Goal: Task Accomplishment & Management: Use online tool/utility

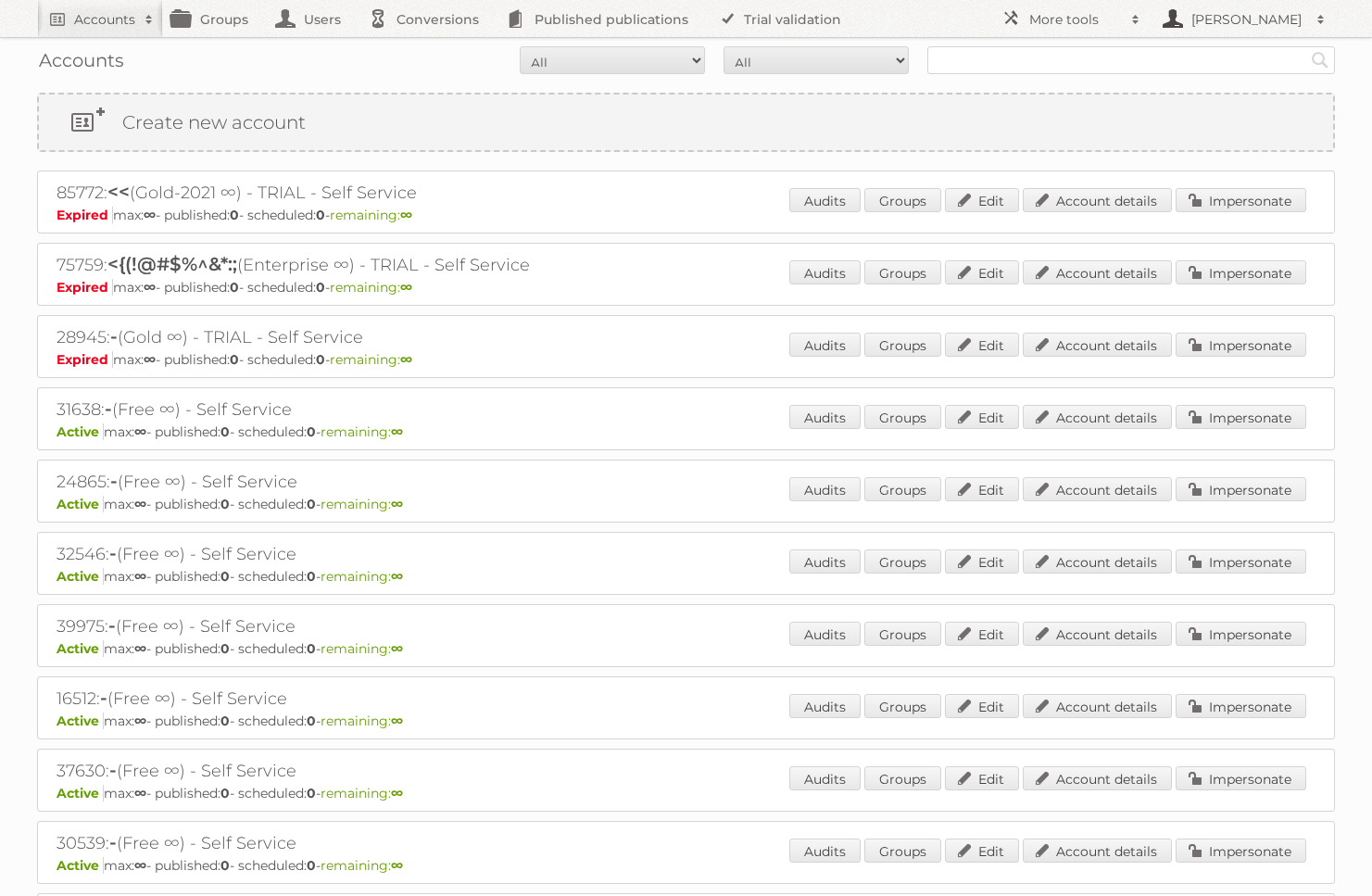
click at [1220, 23] on h2 "[PERSON_NAME]" at bounding box center [1247, 19] width 121 height 18
click at [1058, 28] on h2 "More tools" at bounding box center [1076, 19] width 93 height 18
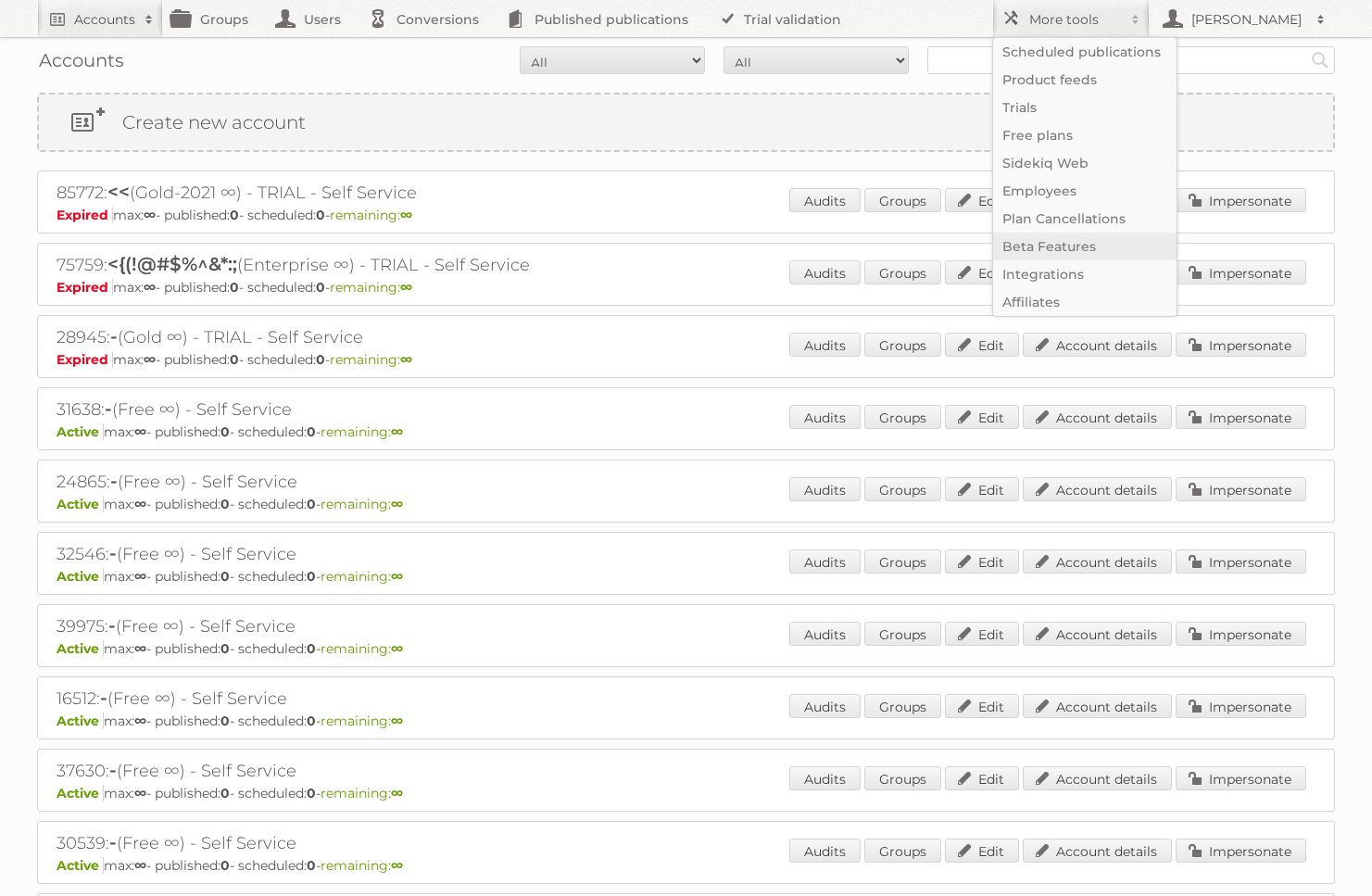
click at [1050, 256] on link "Beta Features" at bounding box center [1084, 246] width 183 height 28
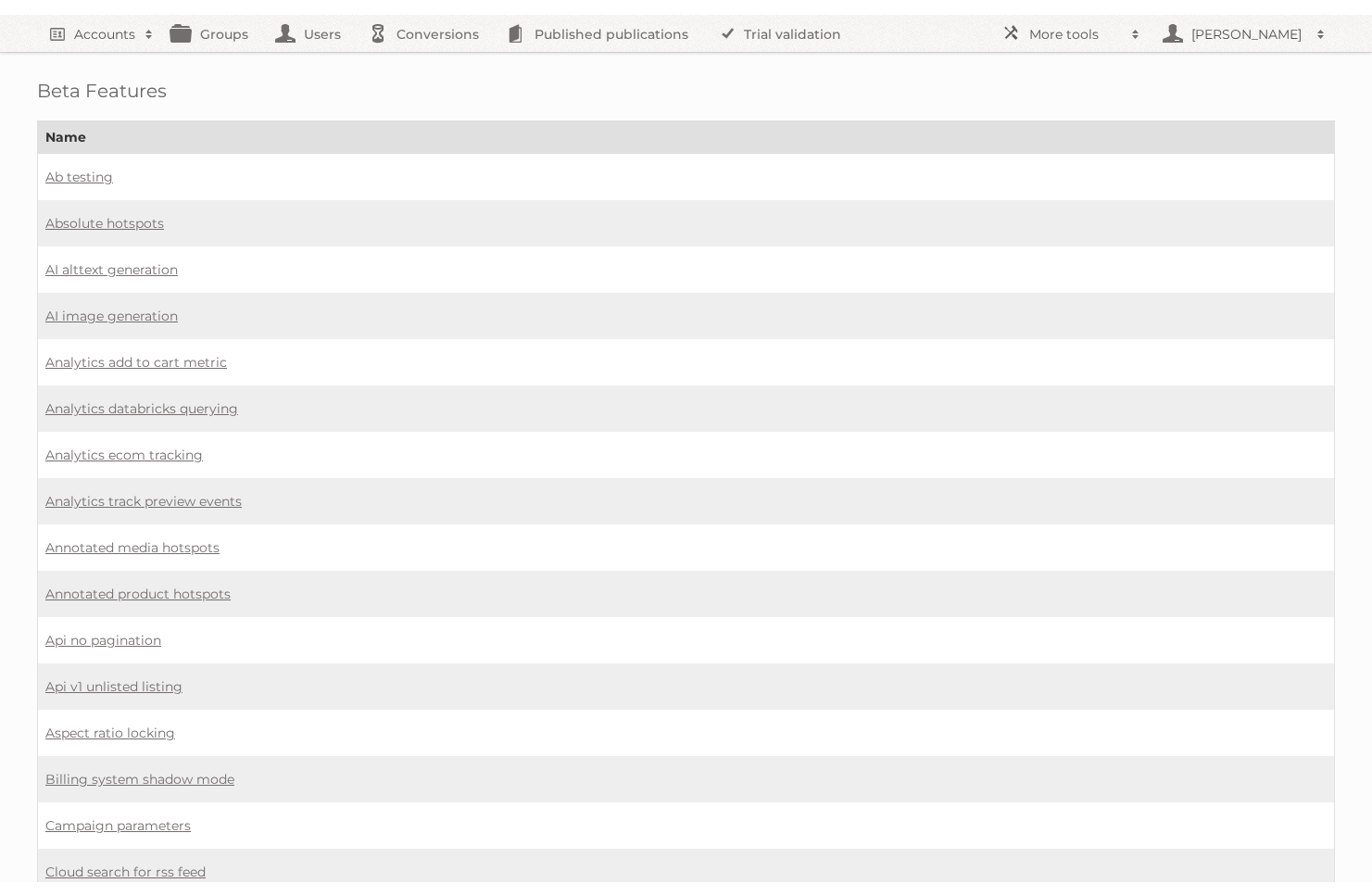
scroll to position [1025, 0]
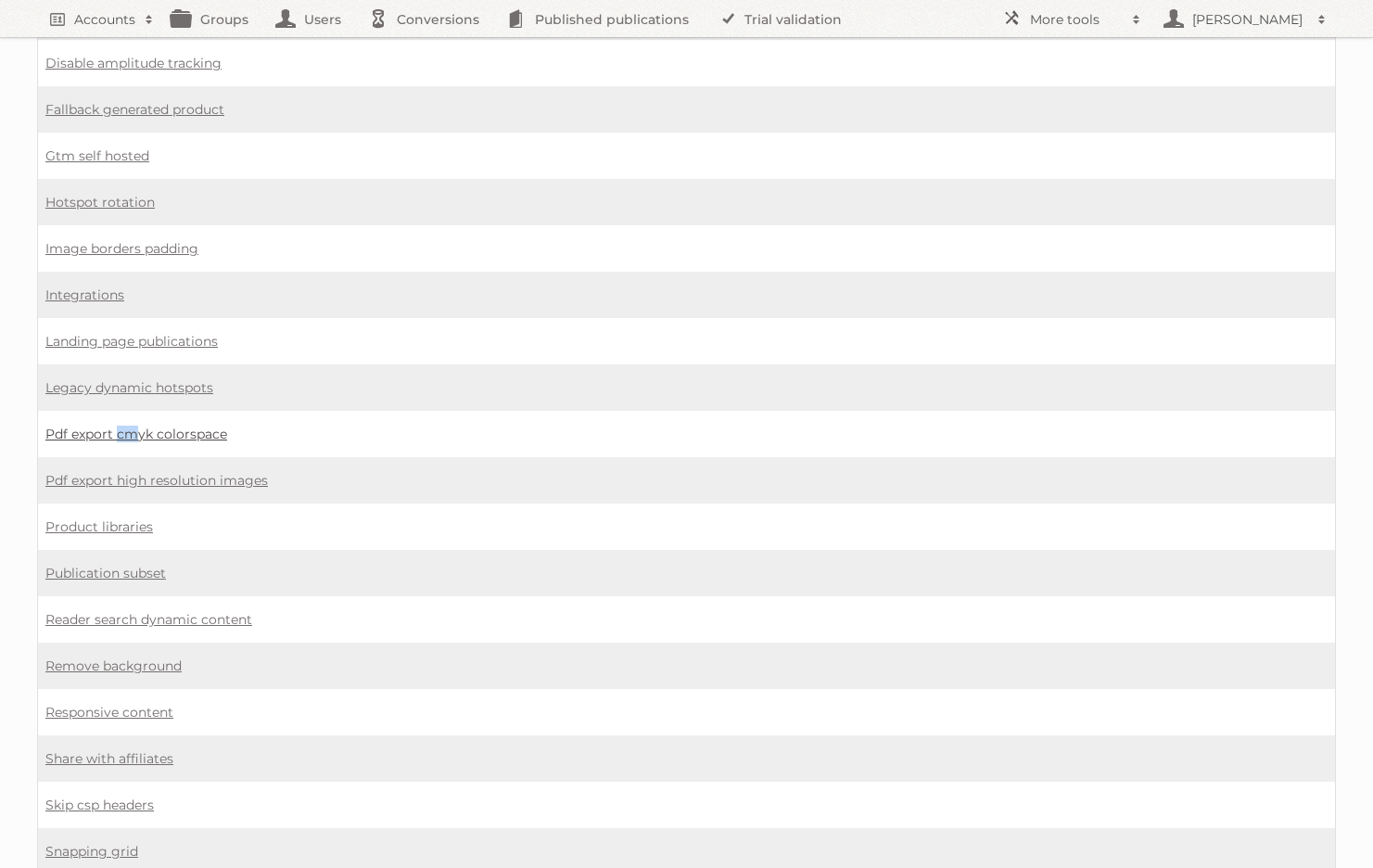
click at [185, 431] on link "Pdf export cmyk colorspace" at bounding box center [135, 434] width 181 height 16
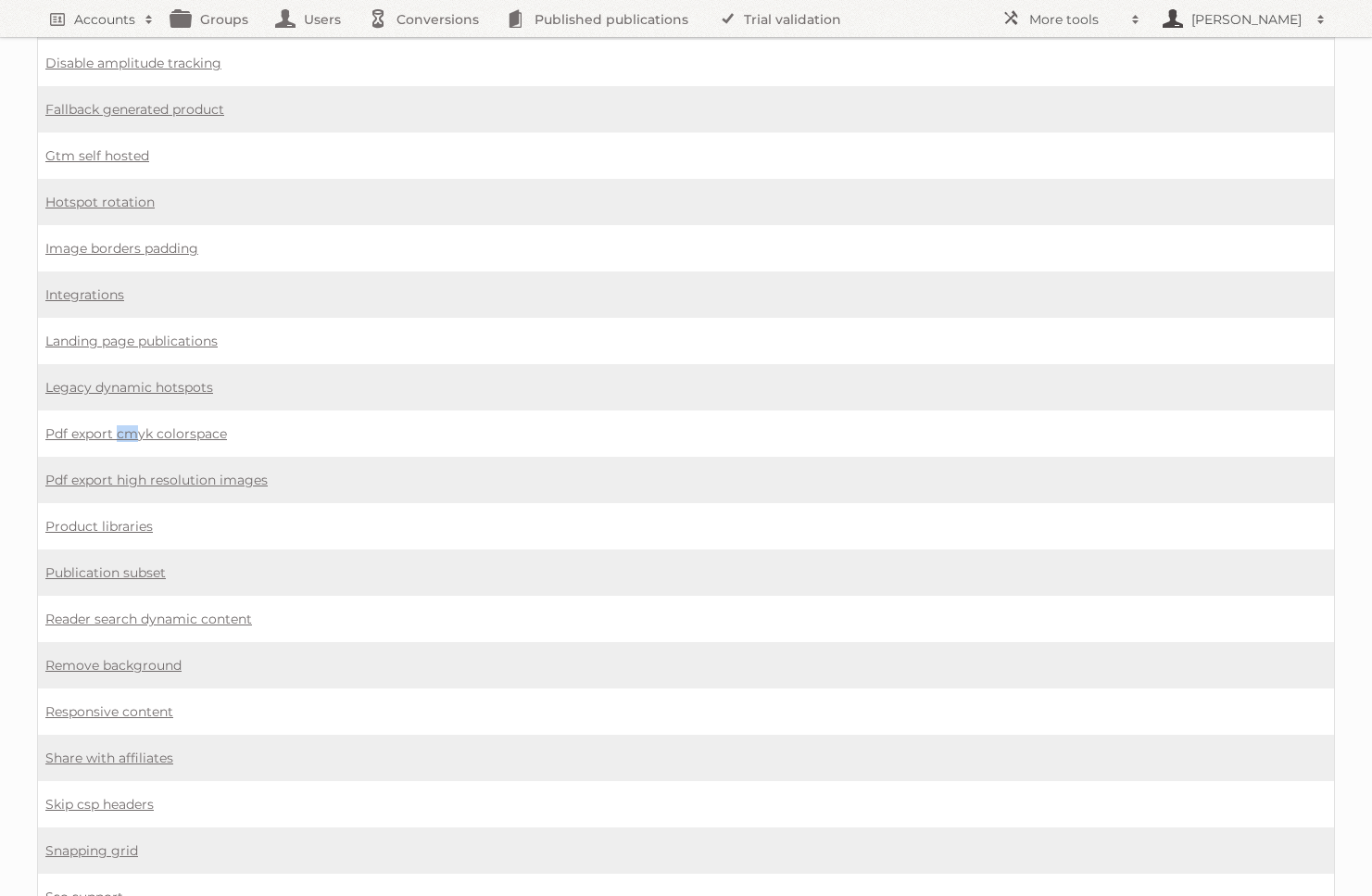
click at [1239, 12] on h2 "[PERSON_NAME]" at bounding box center [1247, 19] width 121 height 18
click at [102, 23] on h2 "Accounts" at bounding box center [105, 19] width 61 height 18
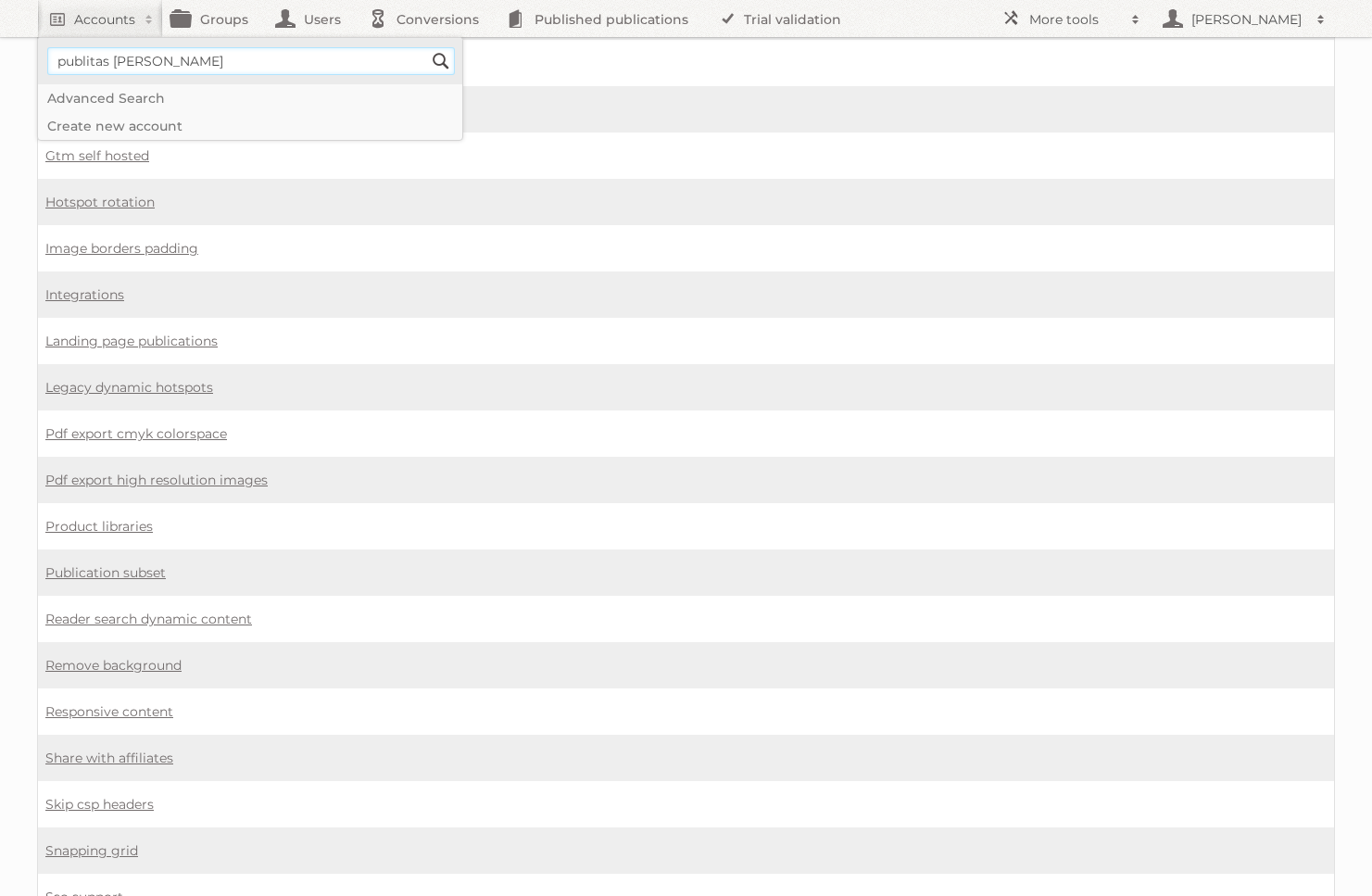
type input"] "publitas felix"
click at [441, 61] on input "Search" at bounding box center [441, 60] width 28 height 28
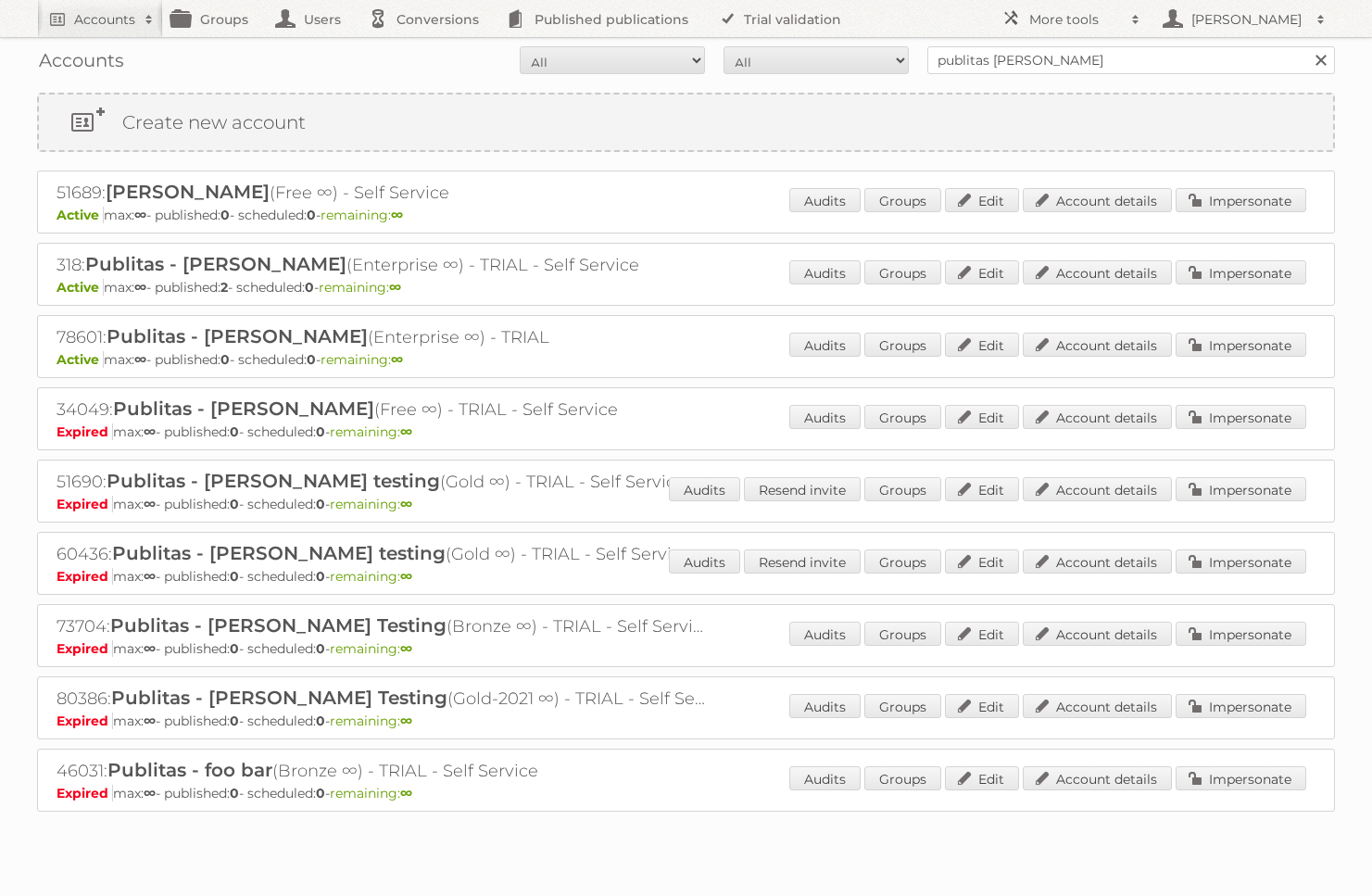
click at [69, 263] on h2 "318: Publitas - Felix (Enterprise ∞) - TRIAL - Self Service" at bounding box center [381, 264] width 649 height 24
copy h2 "318"
click at [1238, 11] on h2 "[PERSON_NAME]" at bounding box center [1247, 19] width 121 height 18
click at [1099, 25] on h2 "More tools" at bounding box center [1076, 19] width 93 height 18
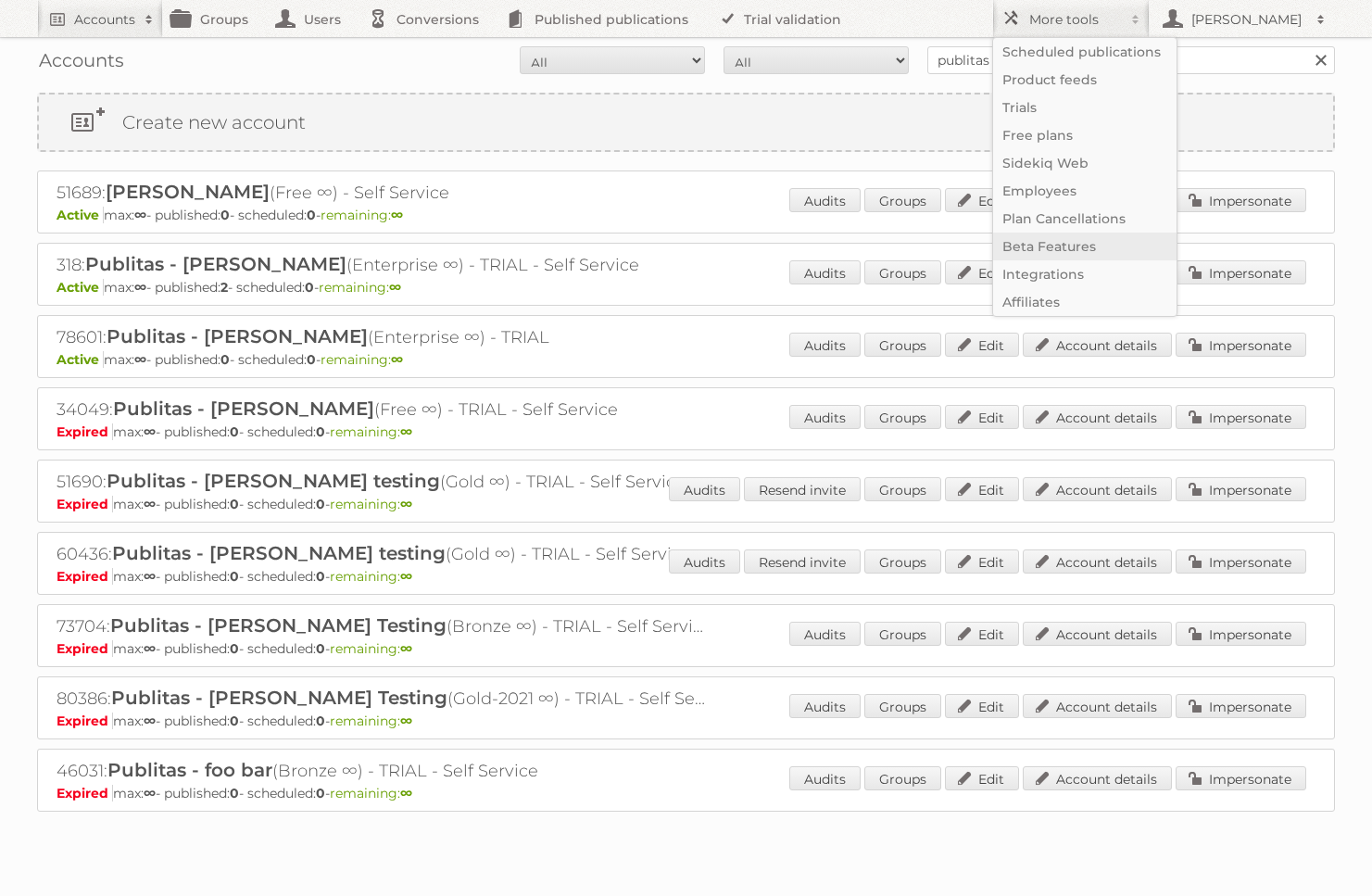
click at [1060, 250] on link "Beta Features" at bounding box center [1084, 246] width 183 height 28
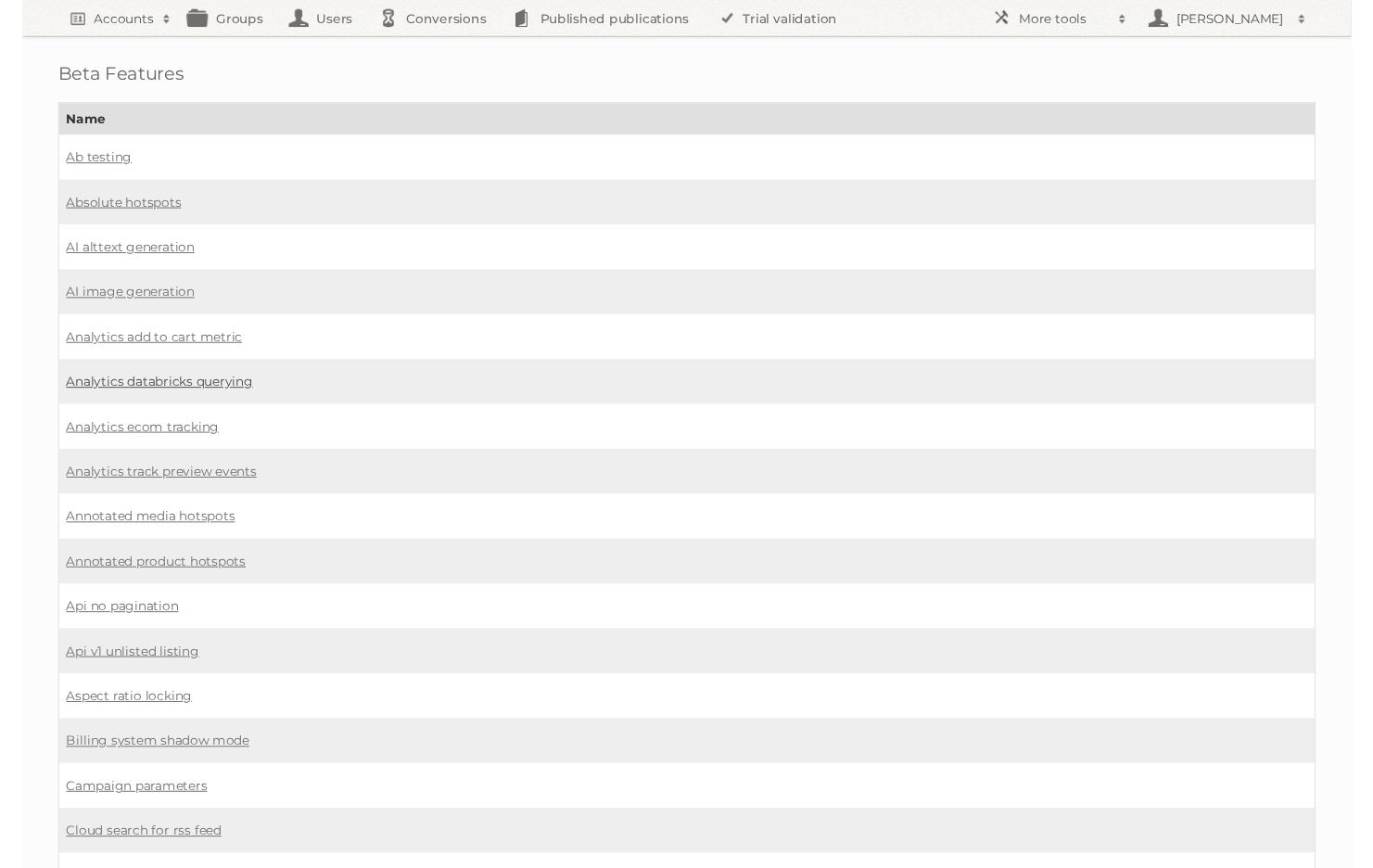
scroll to position [1012, 0]
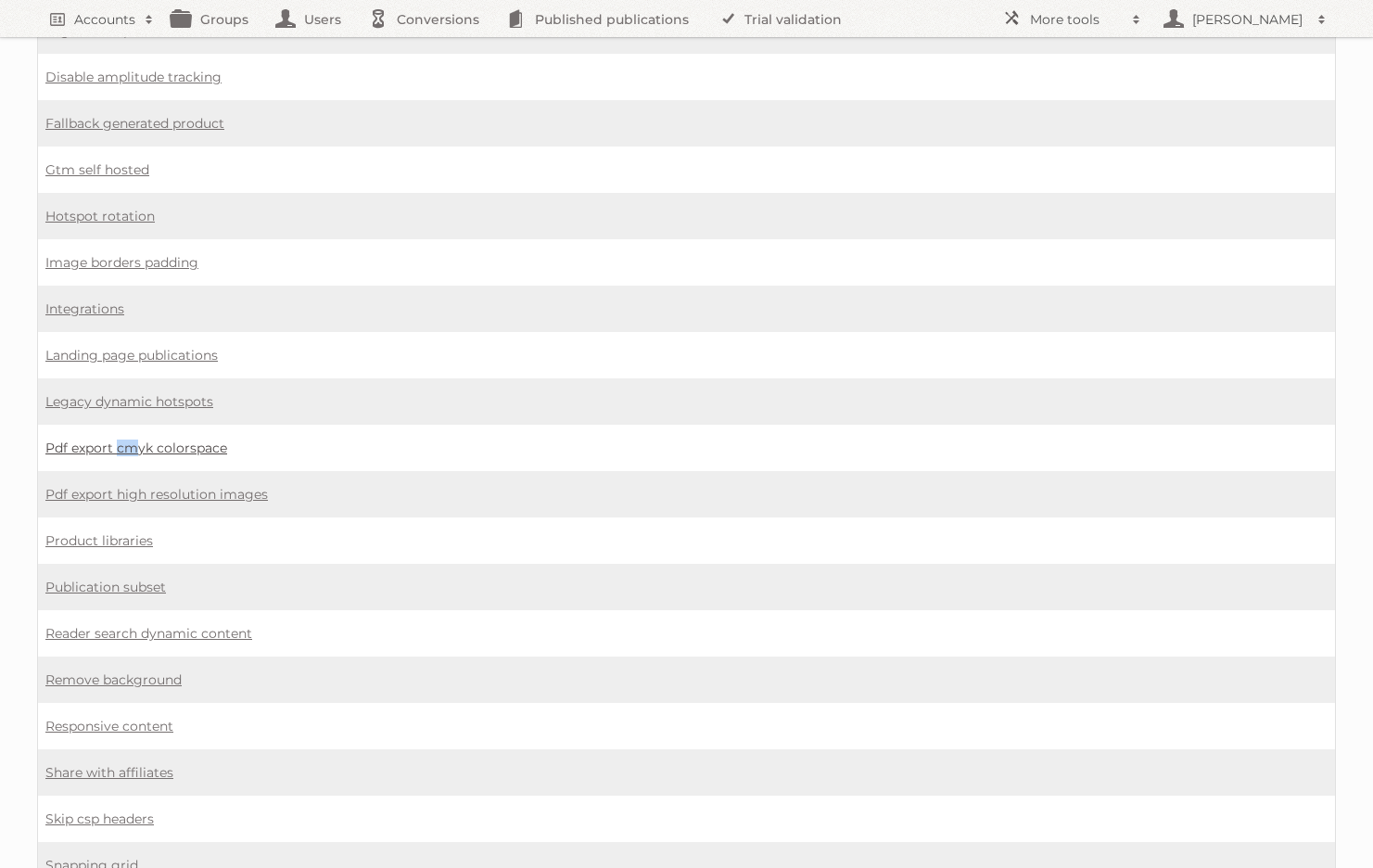
click at [182, 452] on link "Pdf export cmyk colorspace" at bounding box center [135, 447] width 181 height 16
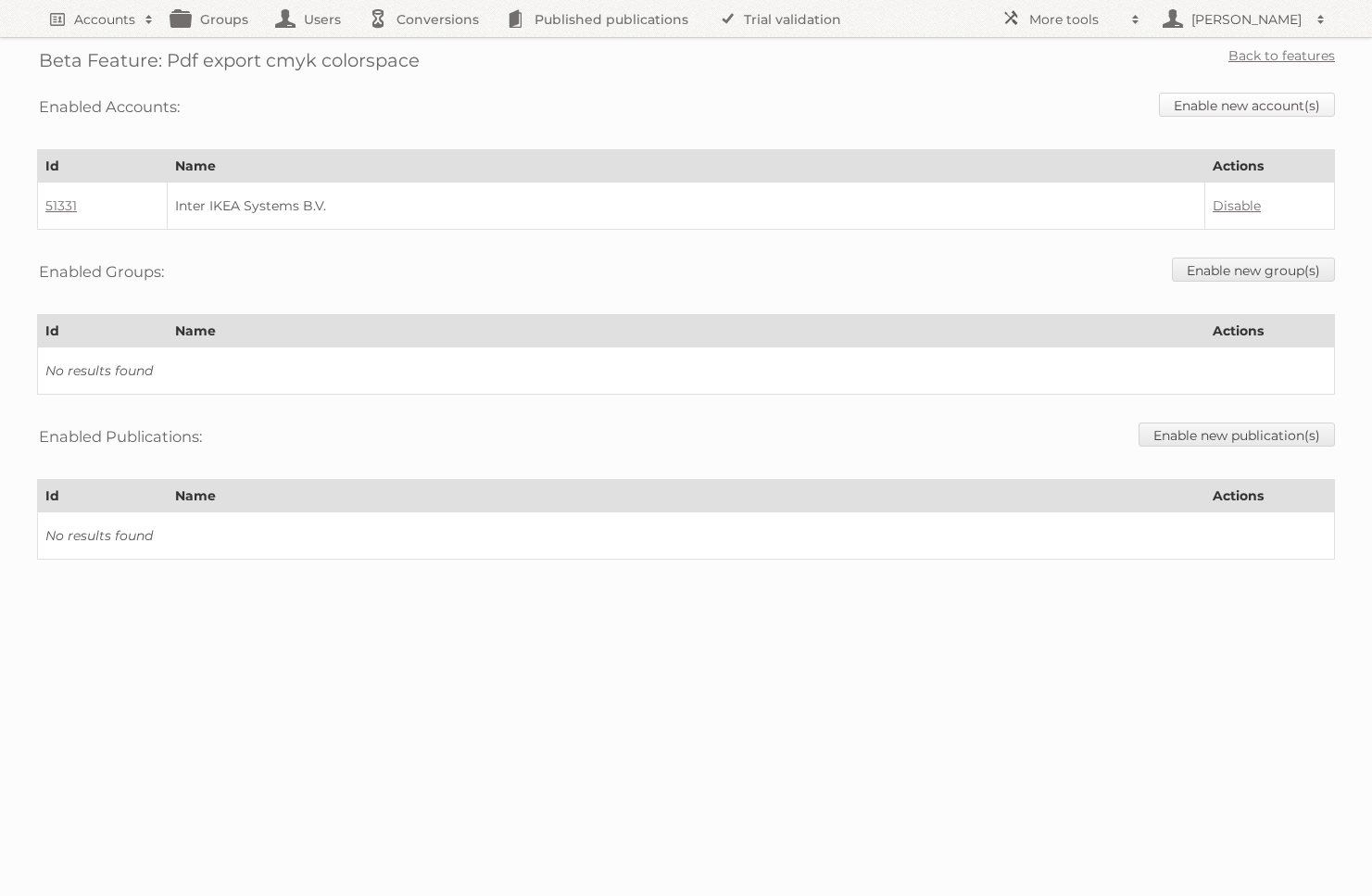
click at [1230, 101] on link "Enable new account(s)" at bounding box center [1247, 104] width 176 height 24
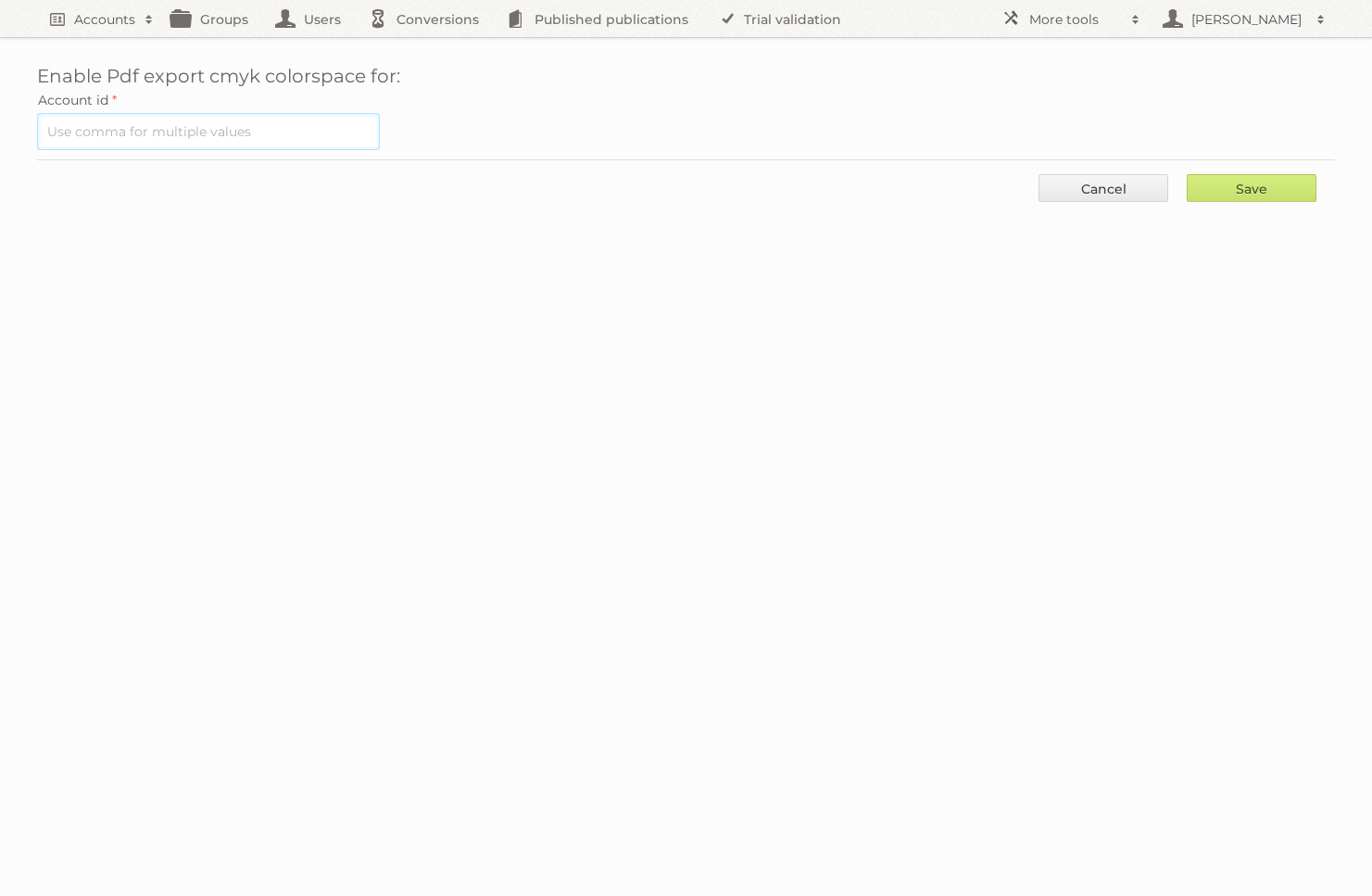
click at [213, 131] on input "text" at bounding box center [209, 131] width 343 height 37
paste input "318"
type input "318"
click at [1272, 191] on input "Save" at bounding box center [1251, 188] width 129 height 28
type input "..."
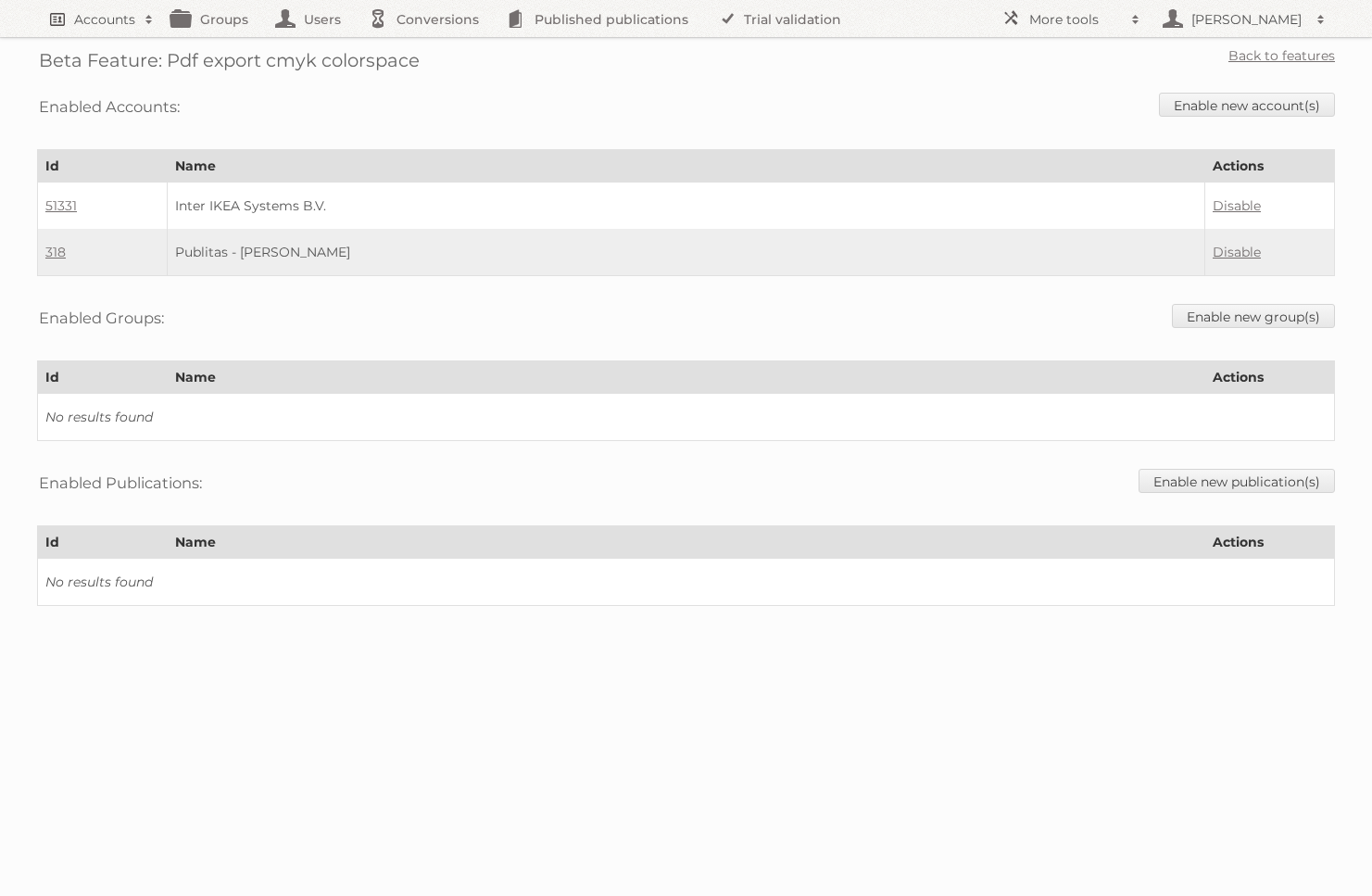
click at [97, 24] on h2 "Accounts" at bounding box center [105, 19] width 61 height 18
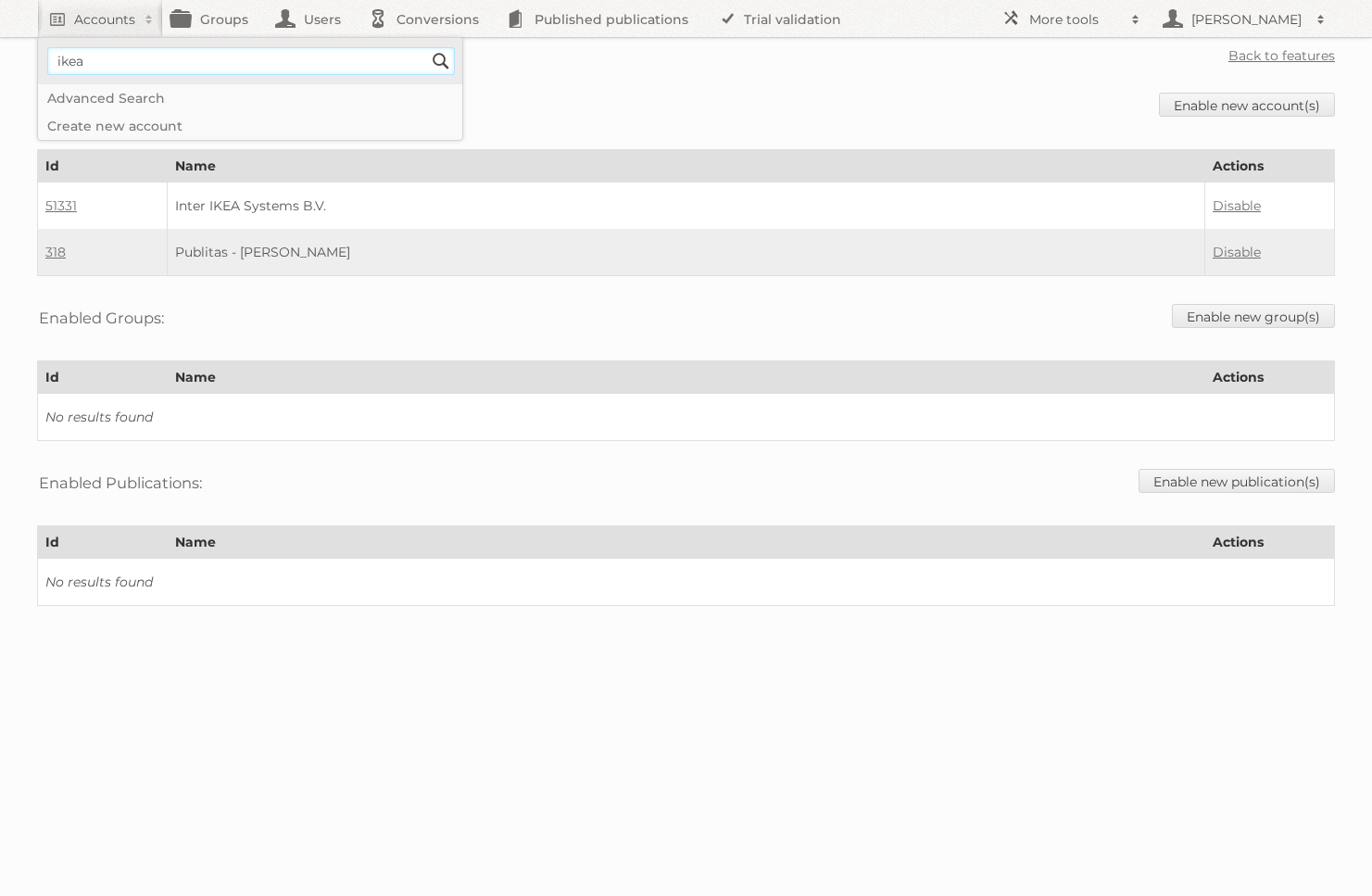
type input"] "ikea"
click at [441, 61] on input "Search" at bounding box center [441, 60] width 28 height 28
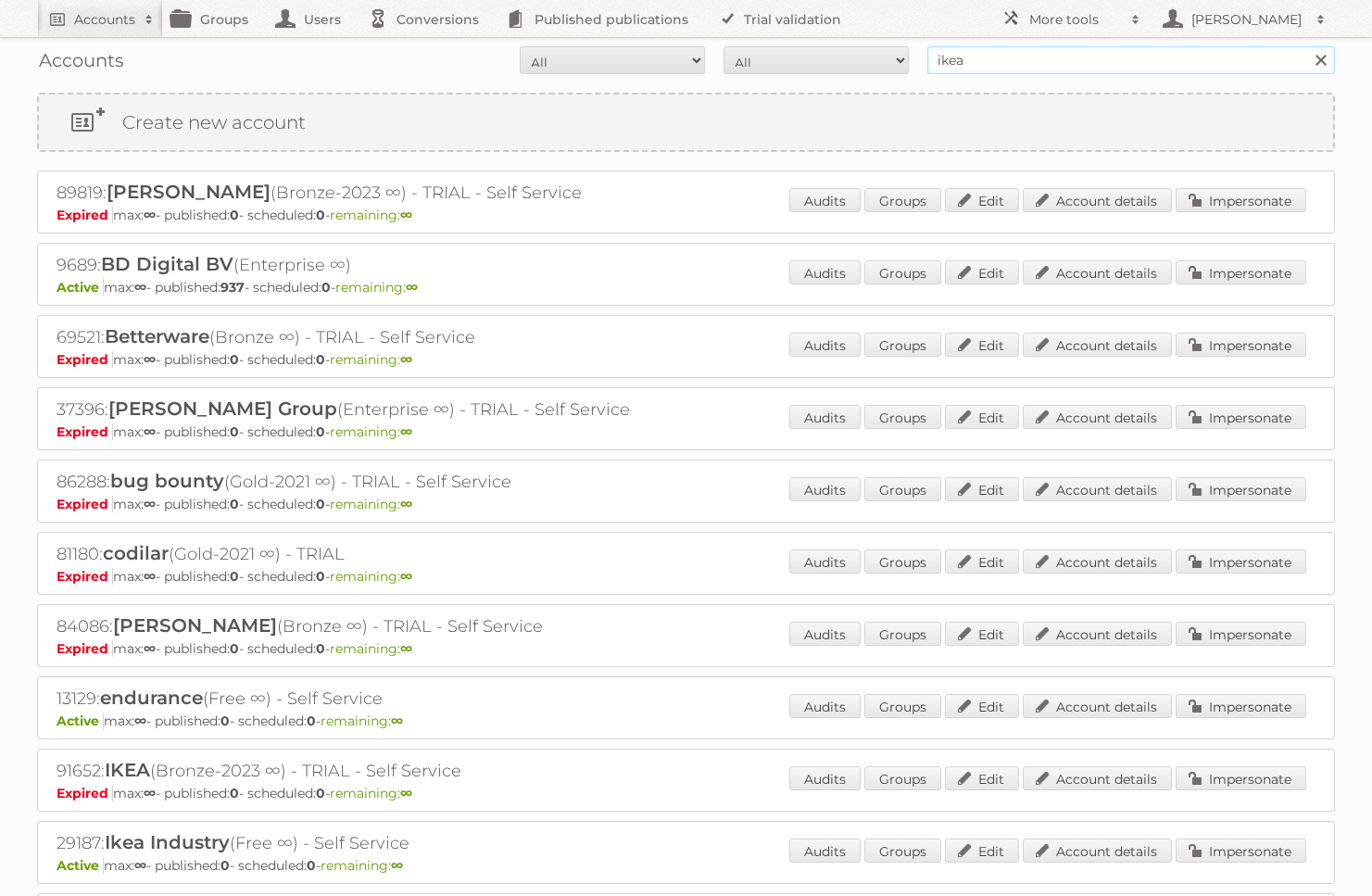
click at [1064, 51] on input "ikea" at bounding box center [1130, 59] width 407 height 28
click at [1046, 49] on input "ikea" at bounding box center [1130, 59] width 407 height 28
click at [1020, 65] on input "ikea" at bounding box center [1130, 59] width 407 height 28
type input "ikea staging"
click at [1320, 60] on input "Search" at bounding box center [1320, 59] width 28 height 28
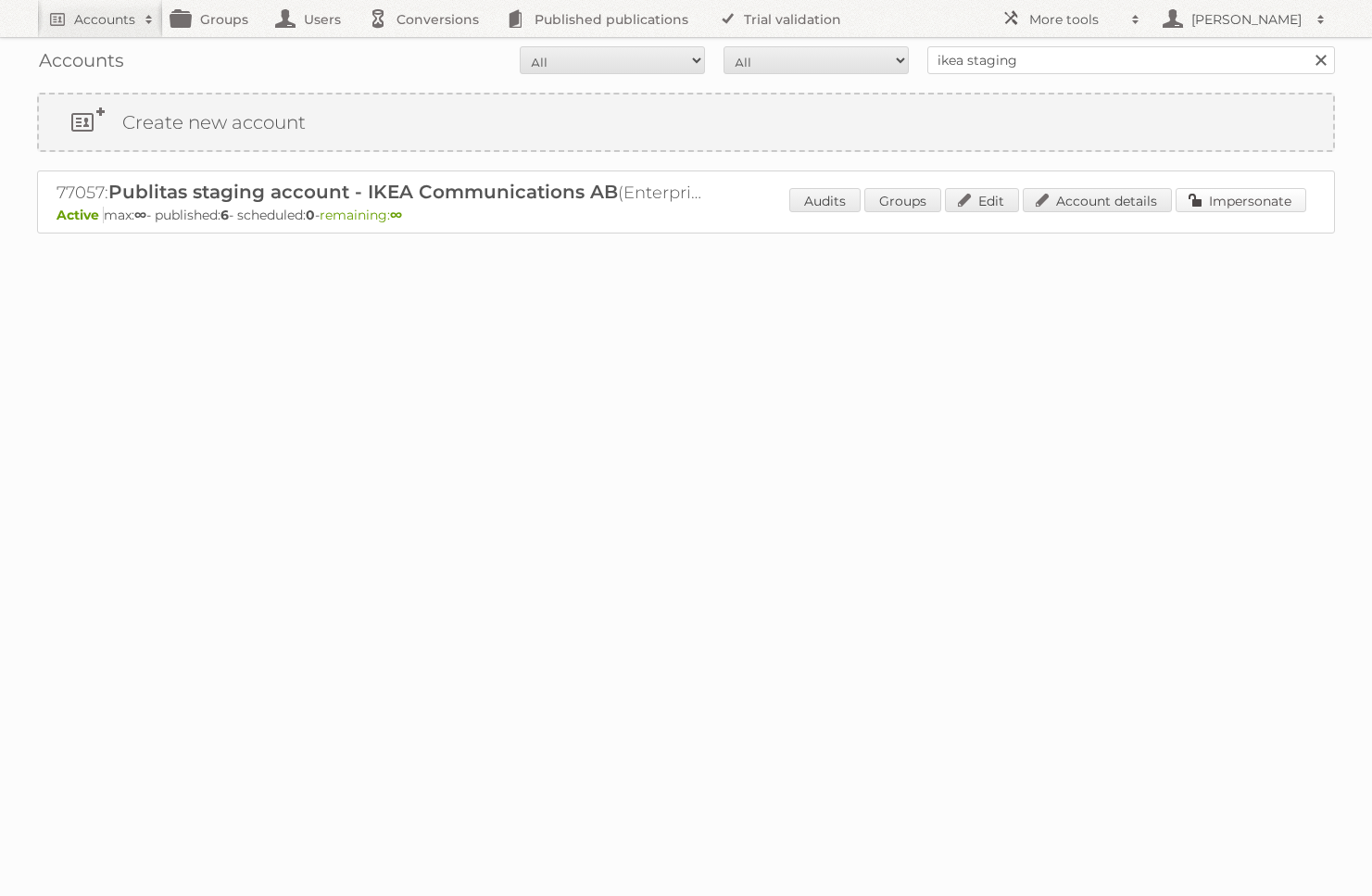
click at [1240, 206] on link "Impersonate" at bounding box center [1242, 199] width 130 height 24
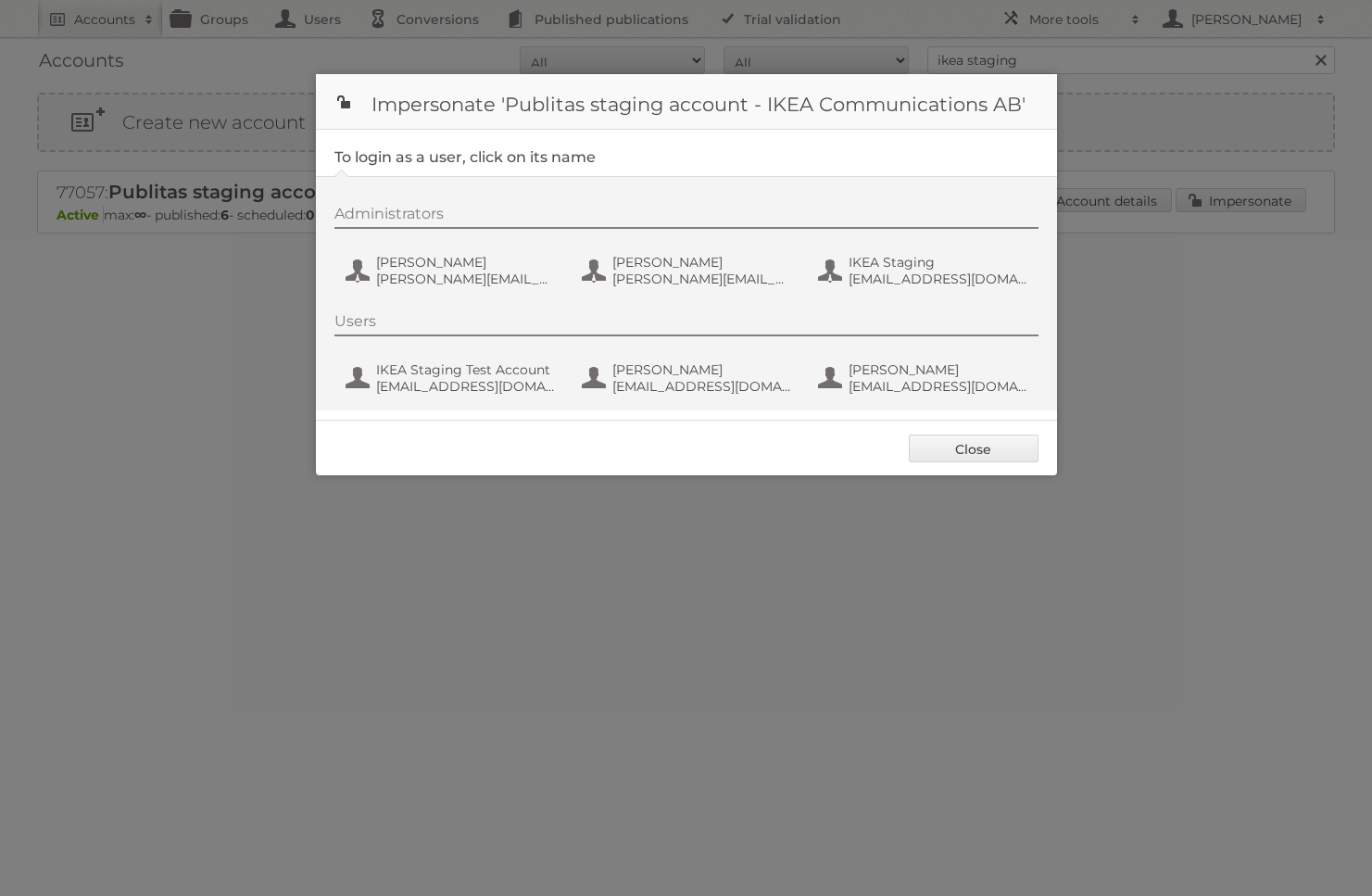
click at [482, 289] on div "Administrators [PERSON_NAME] [PERSON_NAME][EMAIL_ADDRESS][DOMAIN_NAME] [PERSON_…" at bounding box center [696, 249] width 723 height 89
click at [449, 265] on span "[PERSON_NAME]" at bounding box center [466, 262] width 180 height 16
